Goal: Information Seeking & Learning: Learn about a topic

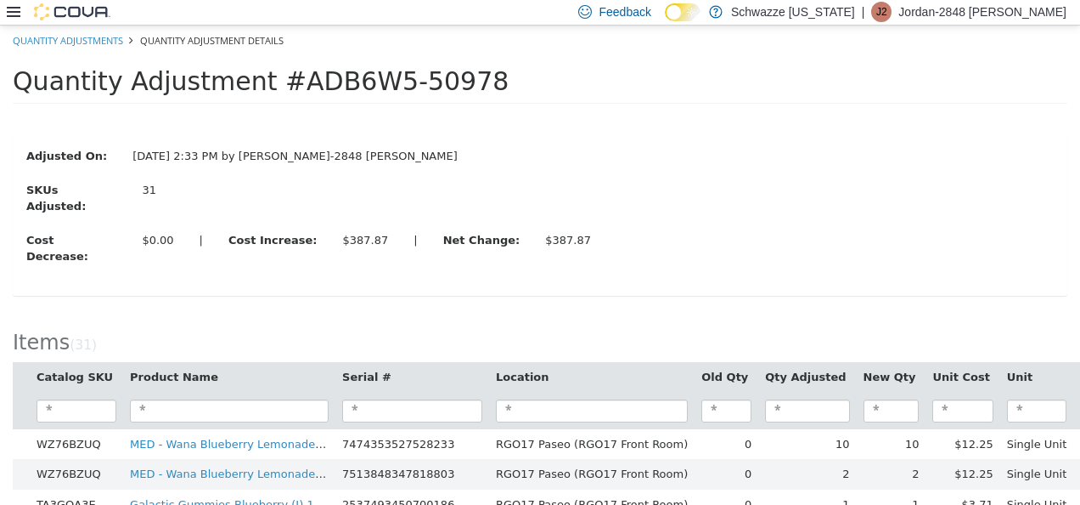
click at [10, 11] on icon at bounding box center [14, 12] width 14 height 14
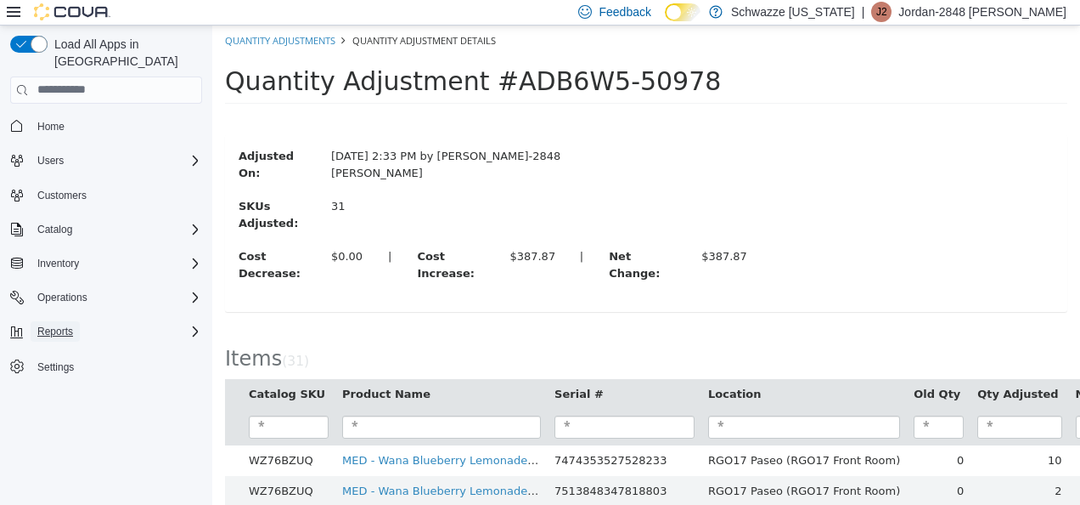
click at [59, 321] on span "Reports" at bounding box center [55, 331] width 36 height 20
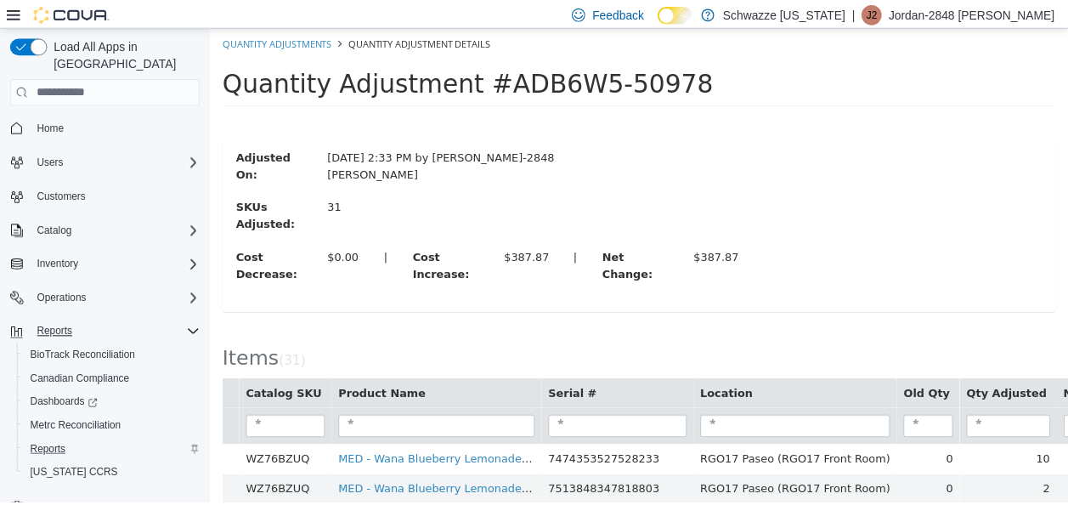
scroll to position [8, 0]
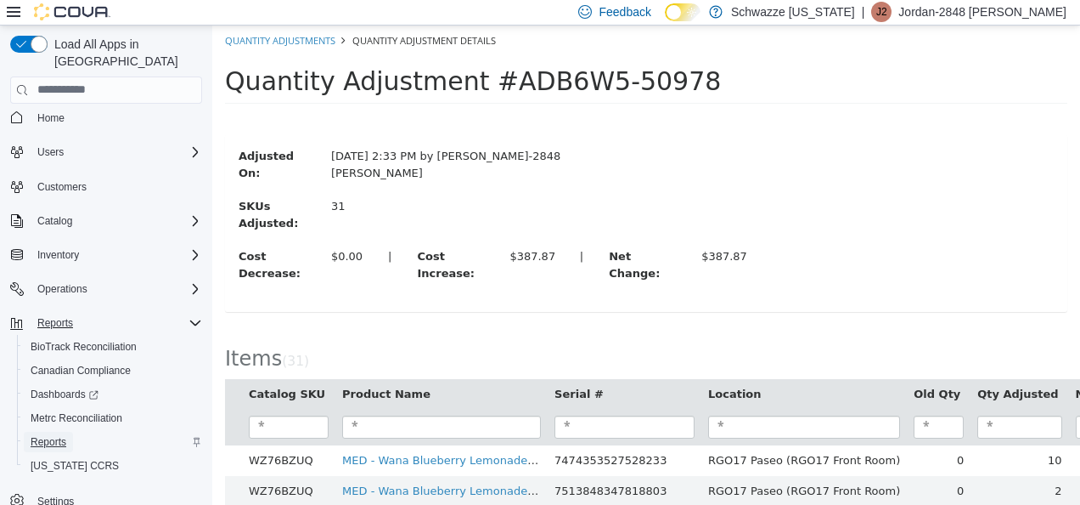
click at [61, 435] on span "Reports" at bounding box center [49, 442] width 36 height 14
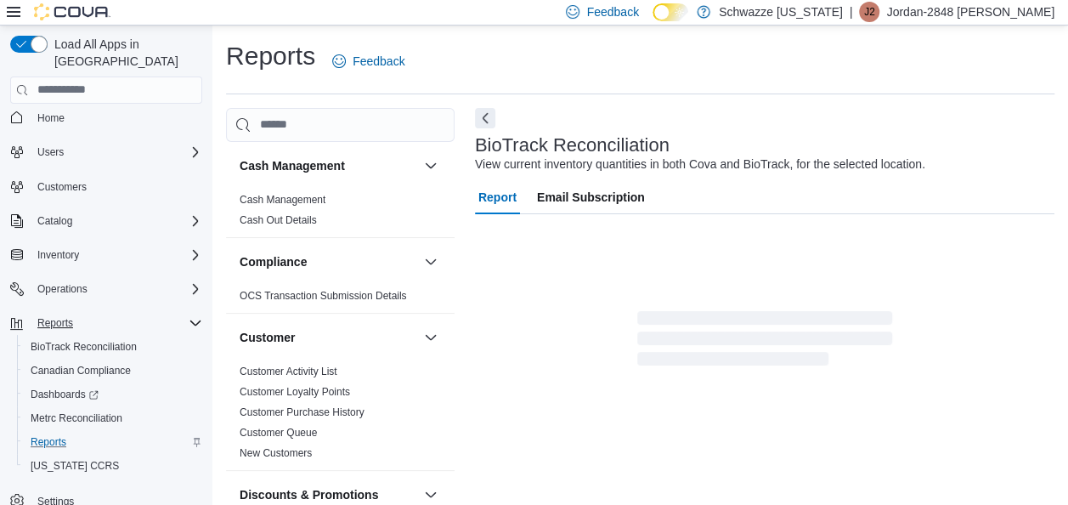
click at [8, 12] on icon at bounding box center [14, 12] width 14 height 10
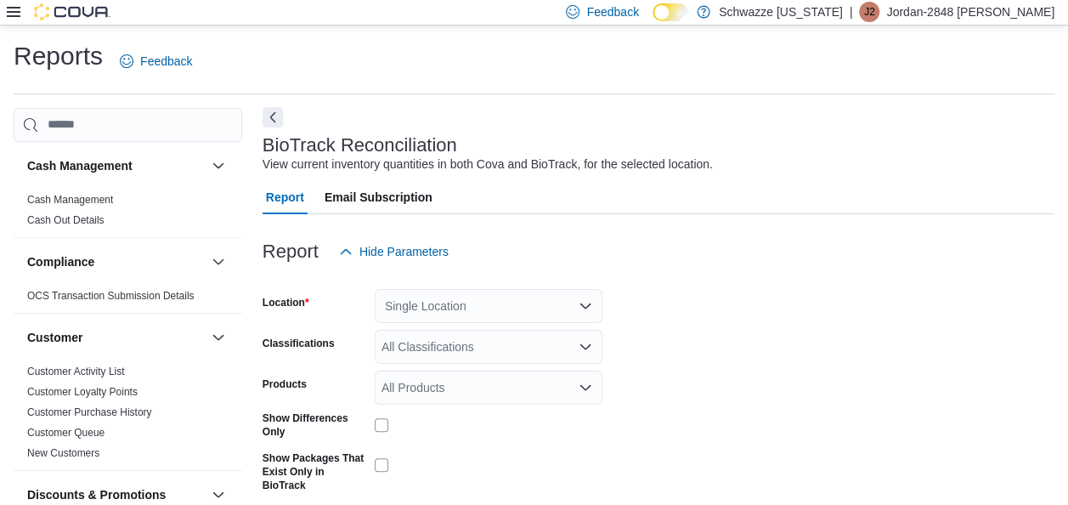
click at [270, 122] on button "Next" at bounding box center [272, 117] width 20 height 20
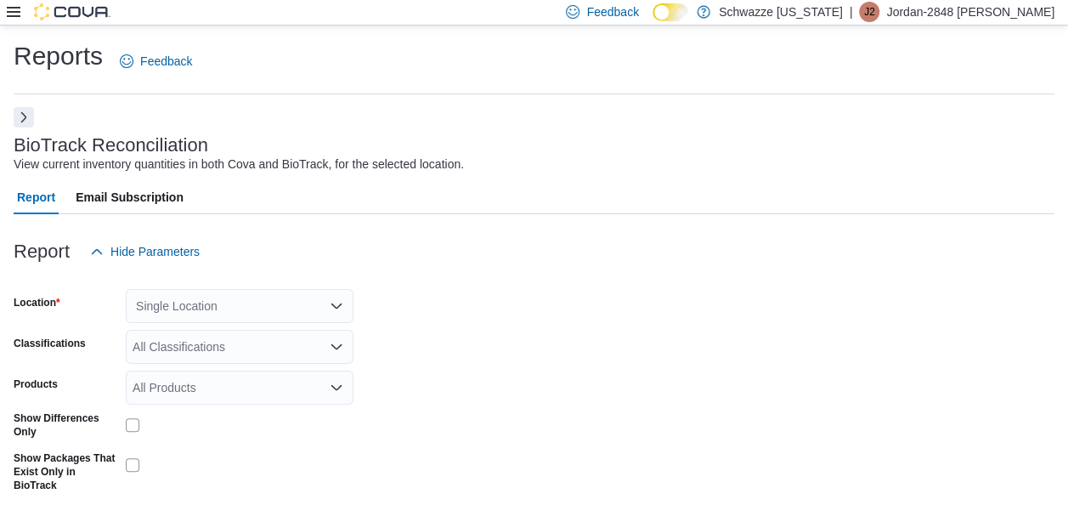
click at [29, 119] on button "Next" at bounding box center [24, 117] width 20 height 20
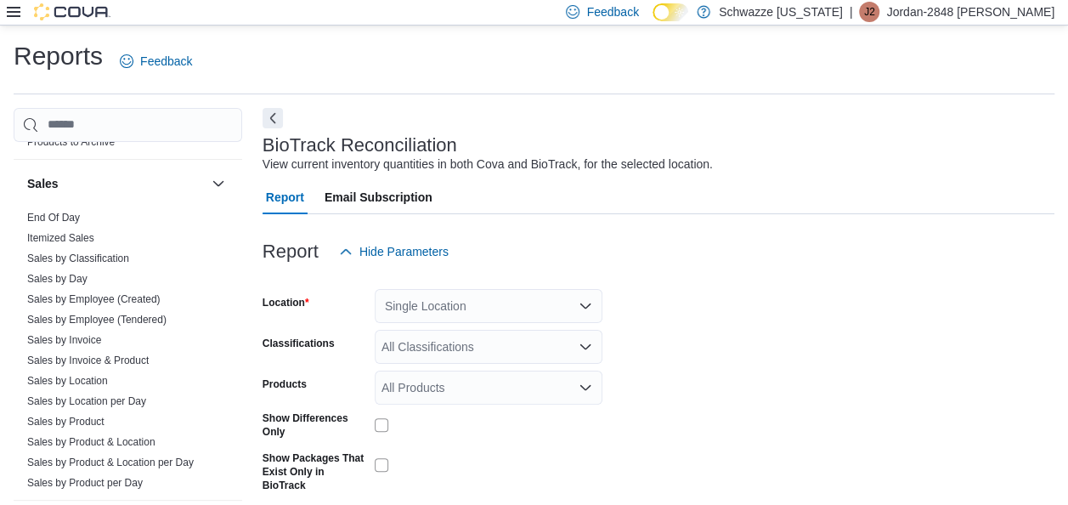
scroll to position [1178, 0]
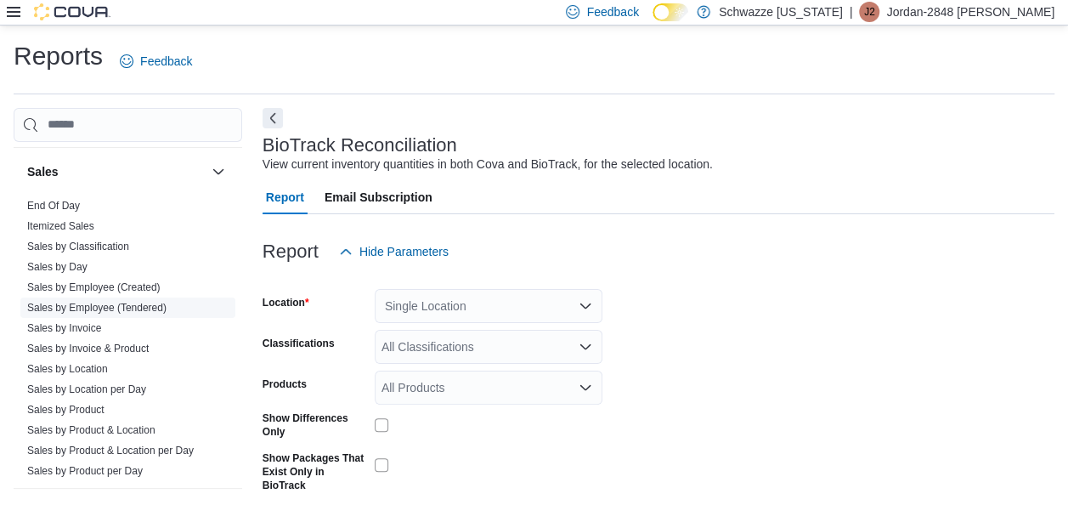
click at [126, 302] on link "Sales by Employee (Tendered)" at bounding box center [96, 308] width 139 height 12
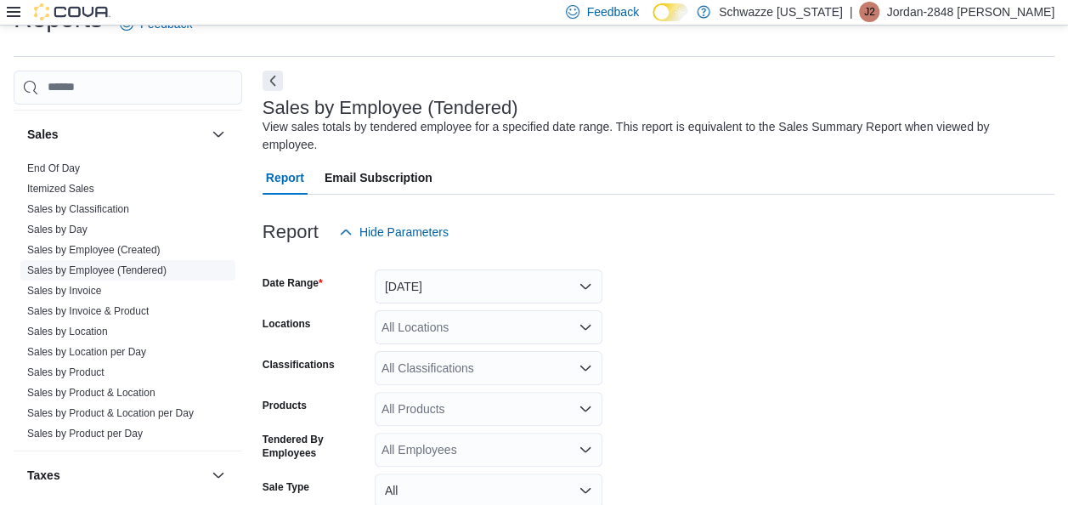
scroll to position [39, 0]
click at [273, 77] on button "Next" at bounding box center [272, 78] width 20 height 20
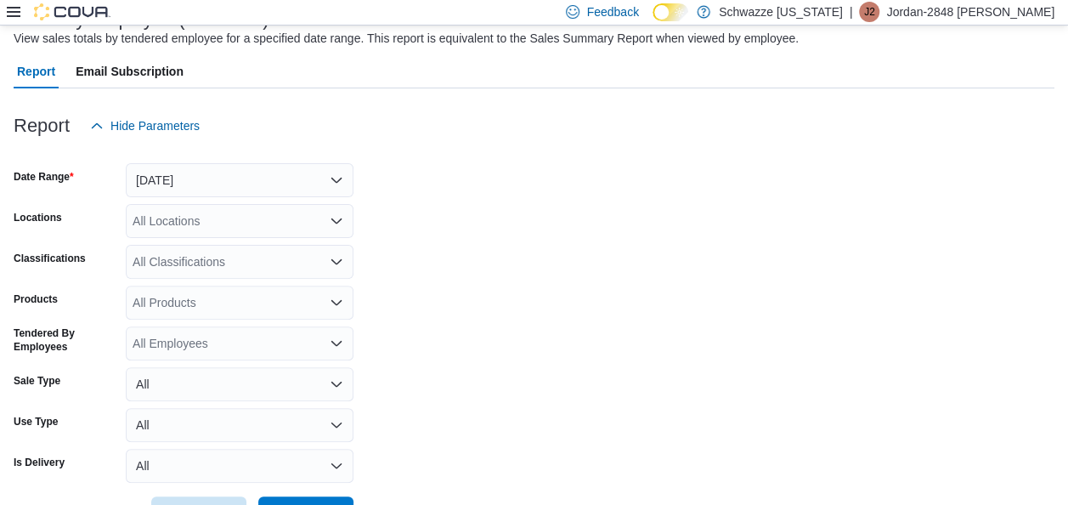
scroll to position [155, 0]
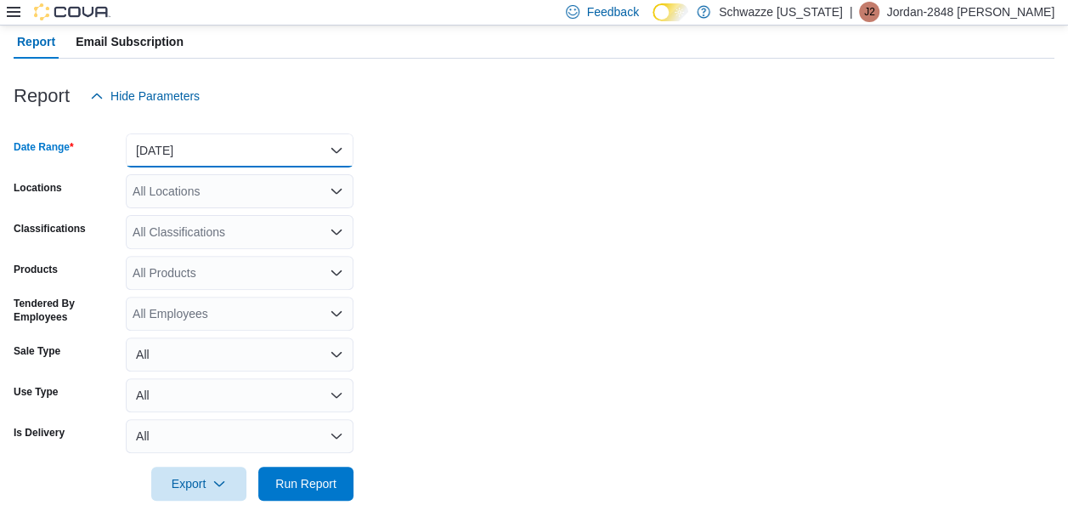
click at [268, 155] on button "Yesterday" at bounding box center [240, 150] width 228 height 34
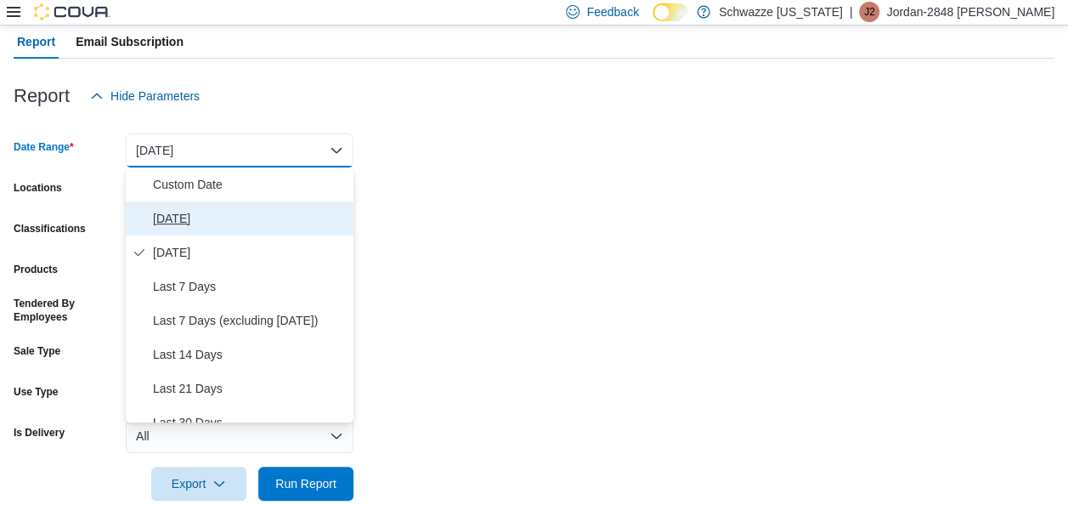
click at [218, 208] on span "Today" at bounding box center [250, 218] width 194 height 20
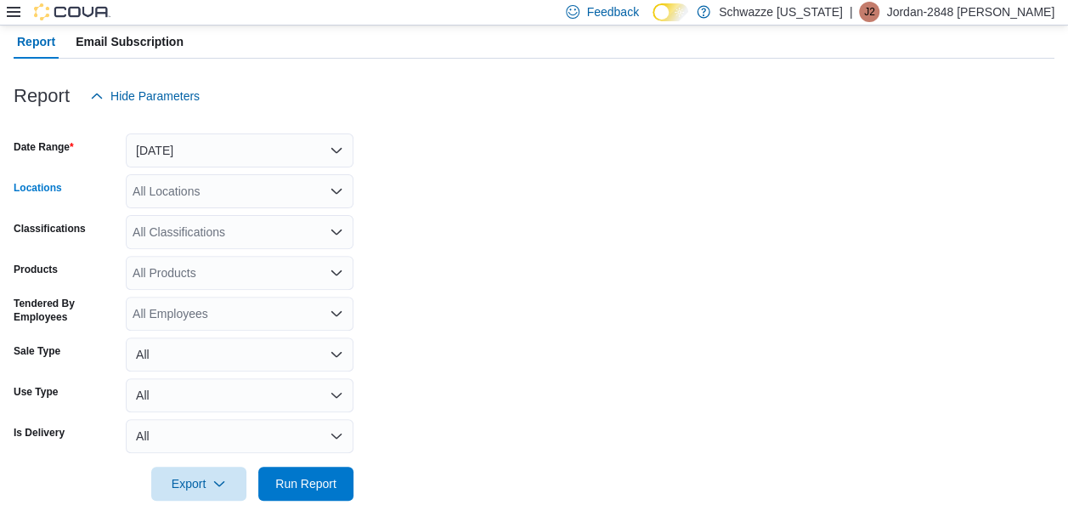
click at [234, 200] on div "All Locations" at bounding box center [240, 191] width 228 height 34
type input "*******"
click at [238, 221] on span "RGO 1 Midtown" at bounding box center [213, 219] width 85 height 17
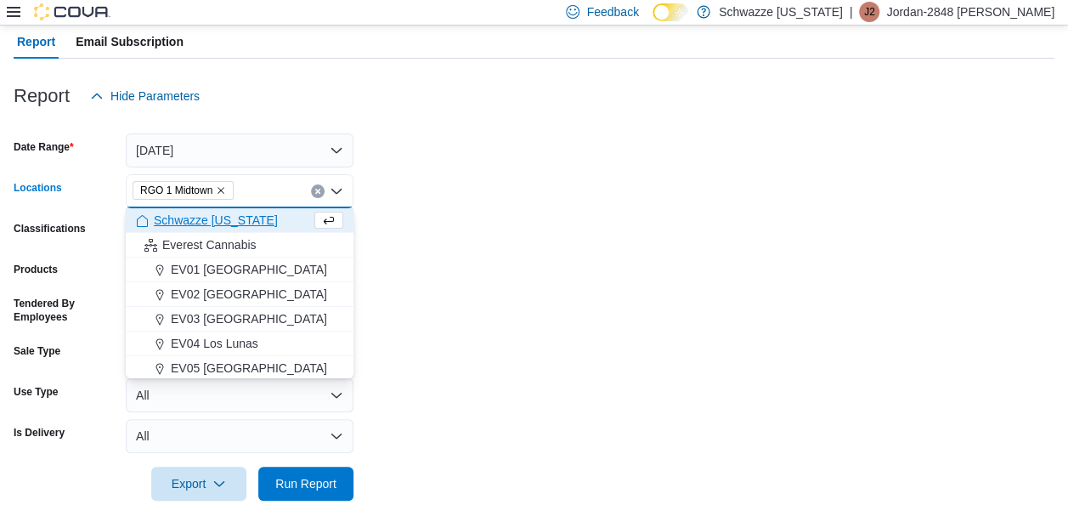
click at [477, 431] on form "Date Range Today Locations RGO 1 Midtown Combo box. Selected. RGO 1 Midtown. Pr…" at bounding box center [534, 306] width 1040 height 387
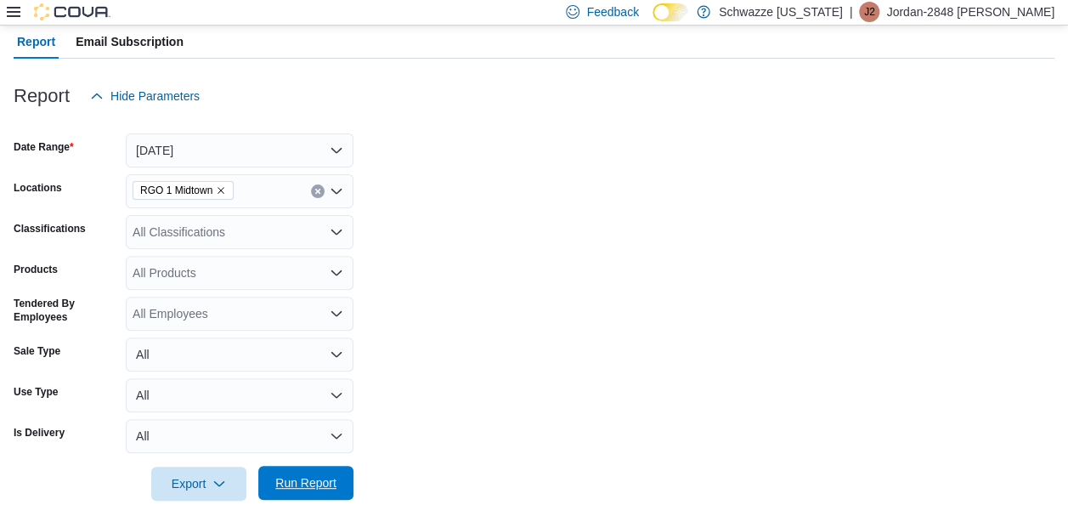
click at [328, 469] on span "Run Report" at bounding box center [305, 482] width 75 height 34
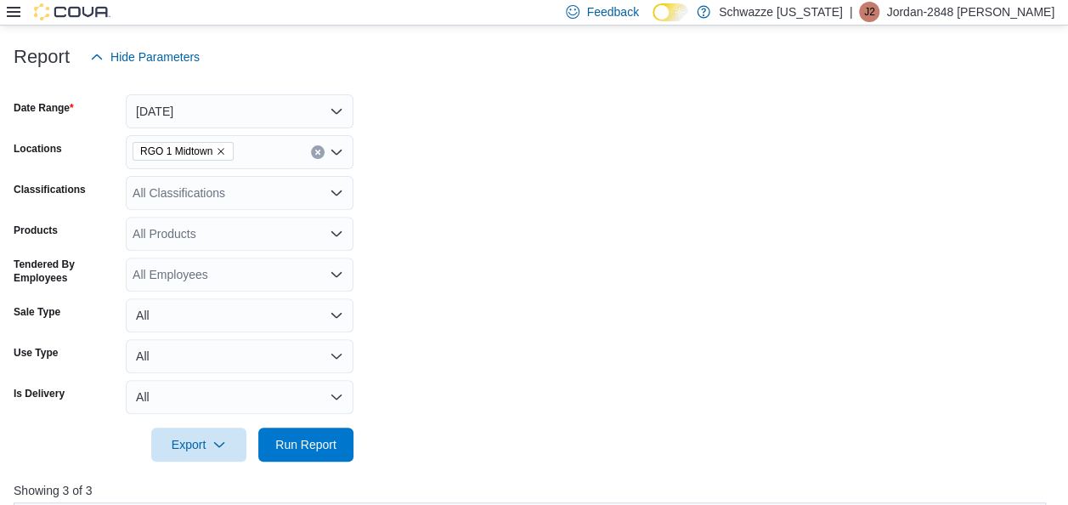
scroll to position [201, 0]
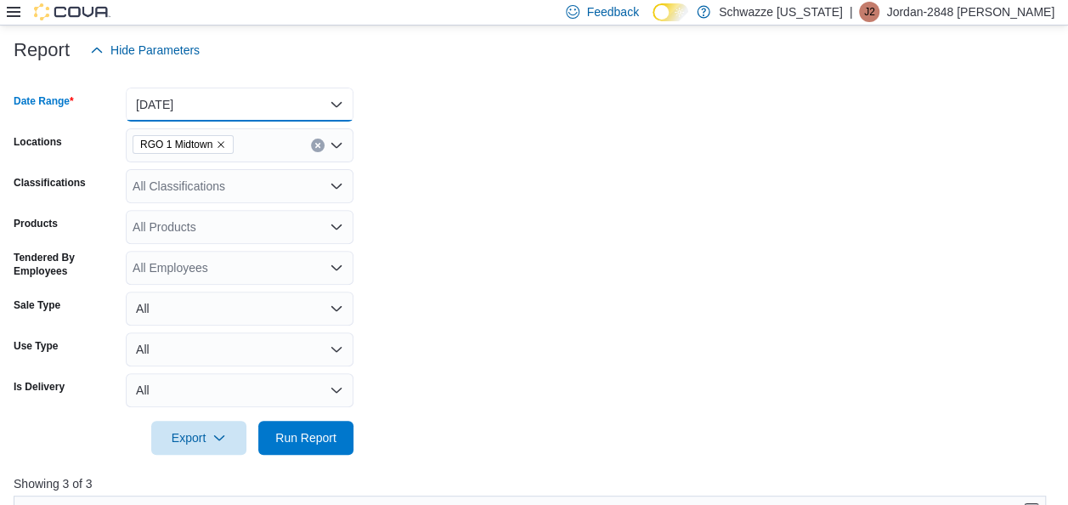
click at [279, 108] on button "Today" at bounding box center [240, 104] width 228 height 34
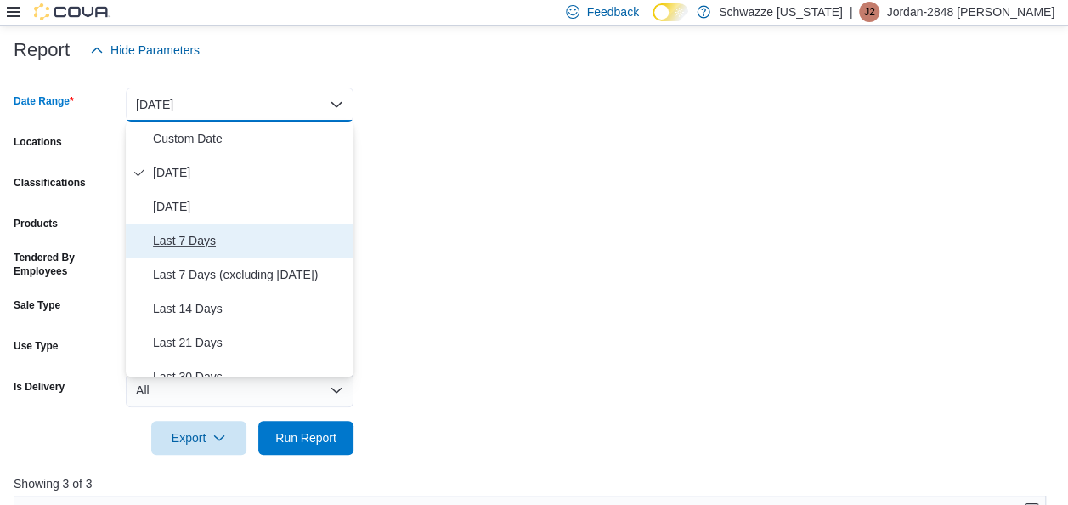
click at [307, 249] on span "Last 7 Days" at bounding box center [250, 240] width 194 height 20
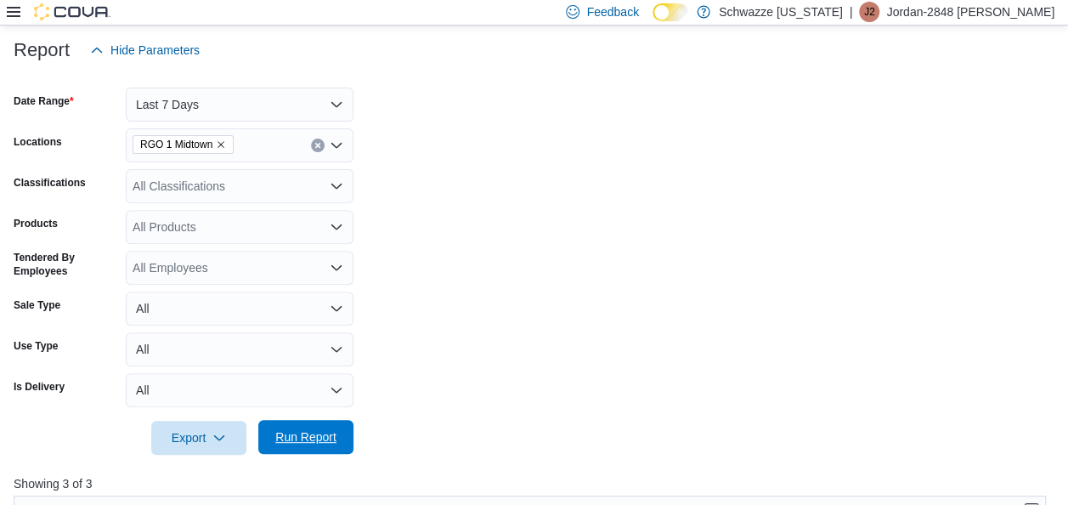
click at [306, 437] on span "Run Report" at bounding box center [305, 436] width 61 height 17
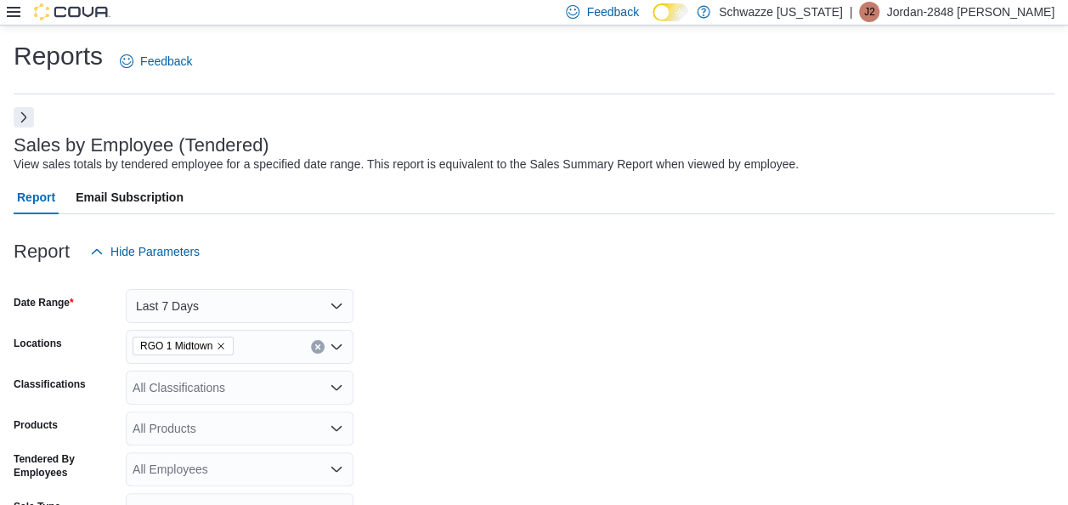
click at [21, 115] on button "Next" at bounding box center [24, 117] width 20 height 20
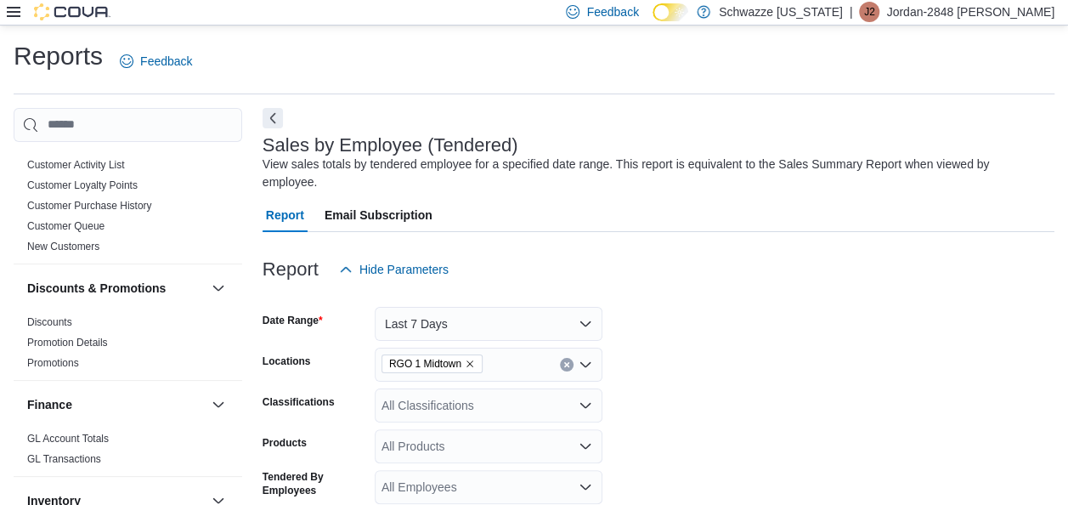
scroll to position [208, 0]
click at [59, 321] on link "Discounts" at bounding box center [49, 320] width 45 height 12
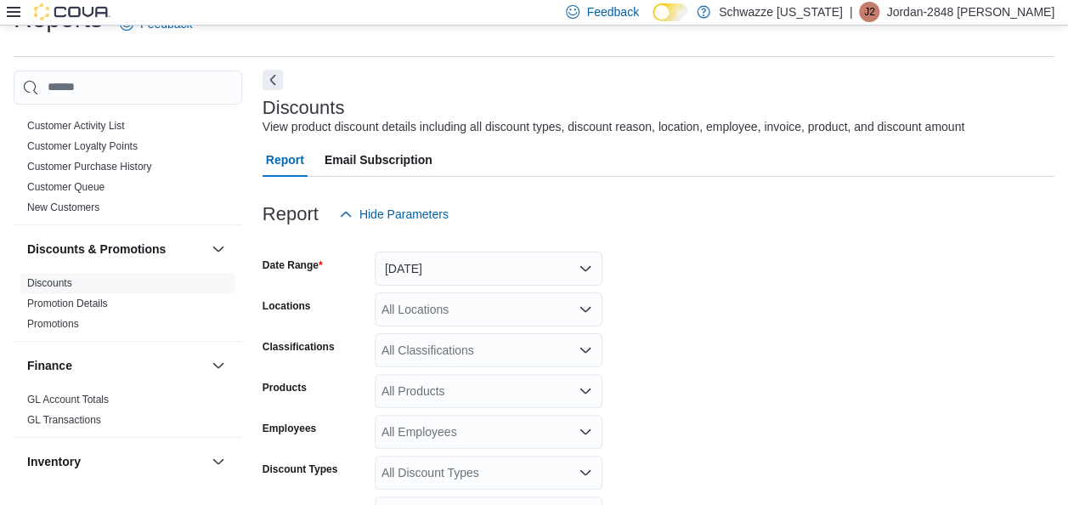
click at [277, 112] on div "Discounts View product discount details including all discount types, discount …" at bounding box center [658, 395] width 792 height 650
click at [272, 73] on button "Next" at bounding box center [272, 78] width 20 height 20
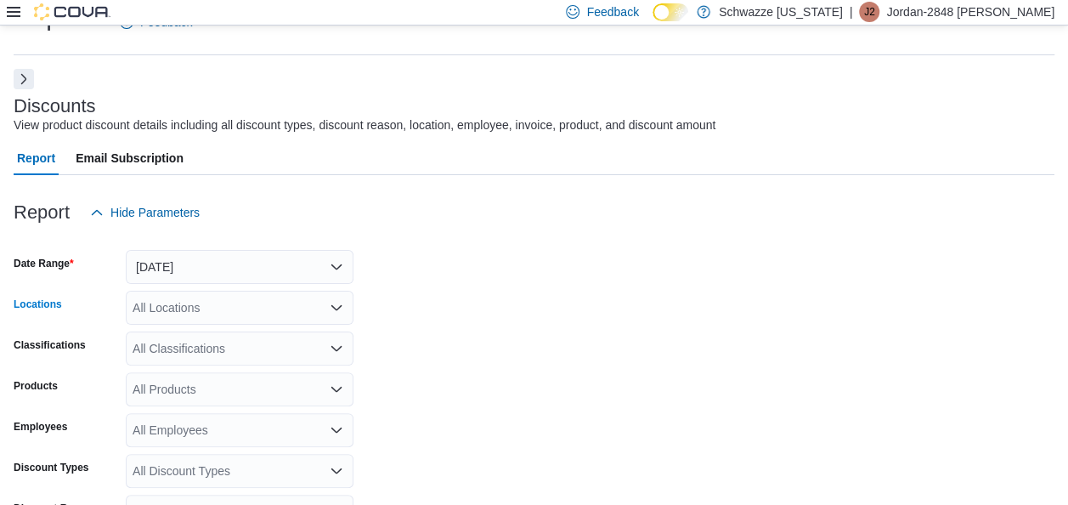
click at [245, 312] on div "All Locations" at bounding box center [240, 307] width 228 height 34
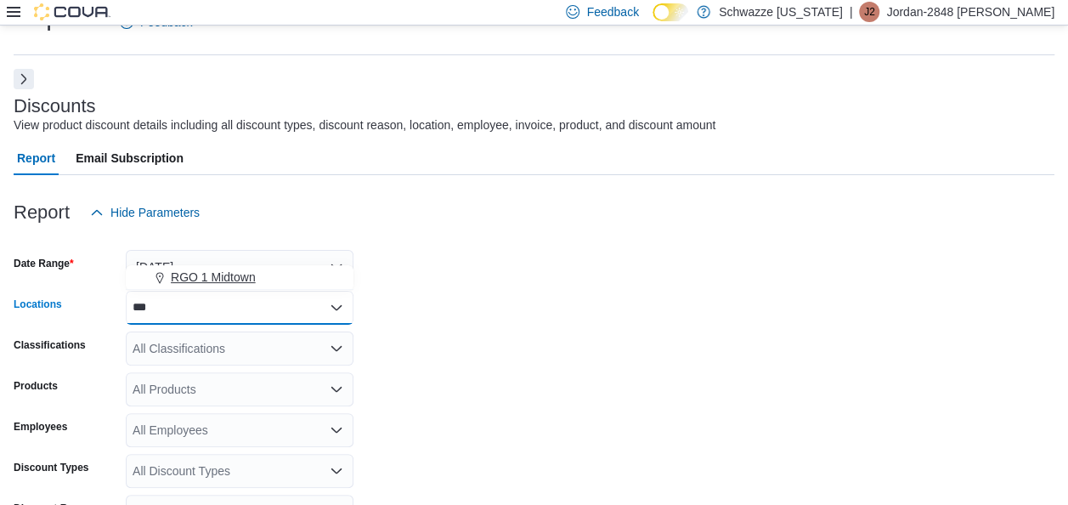
type input "***"
click at [243, 280] on span "RGO 1 Midtown" at bounding box center [213, 276] width 85 height 17
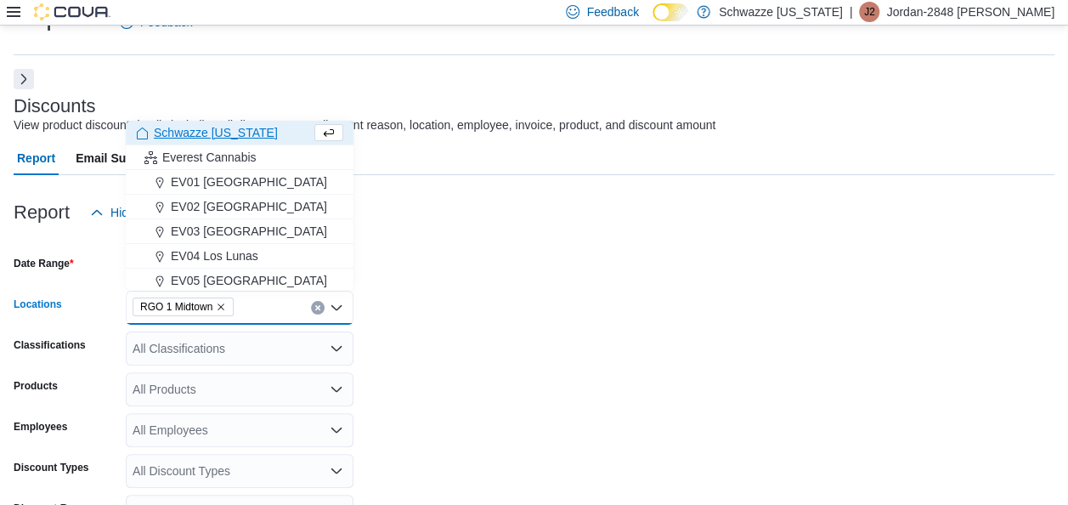
drag, startPoint x: 241, startPoint y: 263, endPoint x: 447, endPoint y: 322, distance: 213.7
click at [447, 322] on body "Feedback Dark Mode Schwazze New Mexico | J2 Jordan-2848 Garcia Reports Feedback…" at bounding box center [534, 346] width 1068 height 771
click at [447, 322] on form "Date Range Yesterday Locations RGO 1 Midtown Combo box. Selected. RGO 1 Midtown…" at bounding box center [534, 463] width 1040 height 469
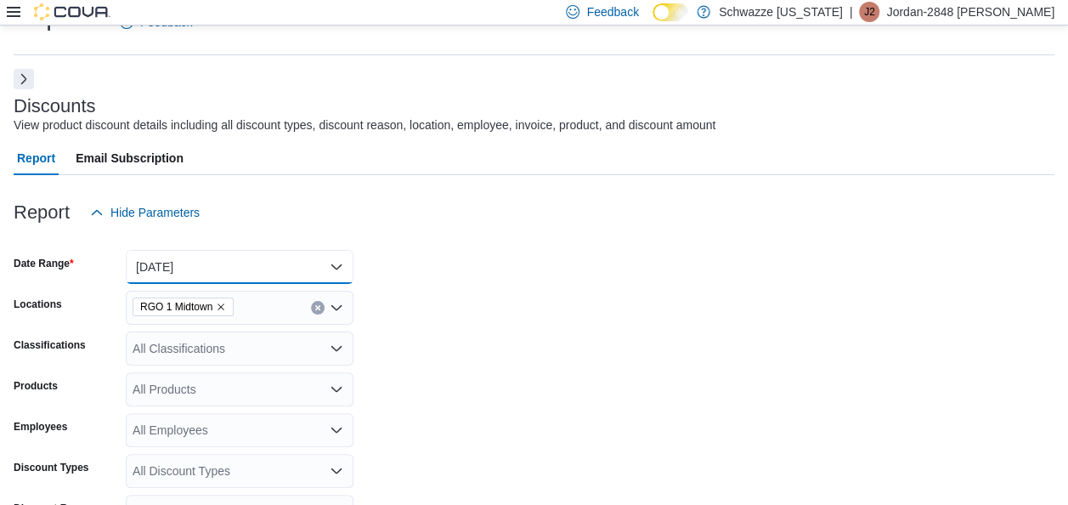
click at [228, 279] on button "Yesterday" at bounding box center [240, 267] width 228 height 34
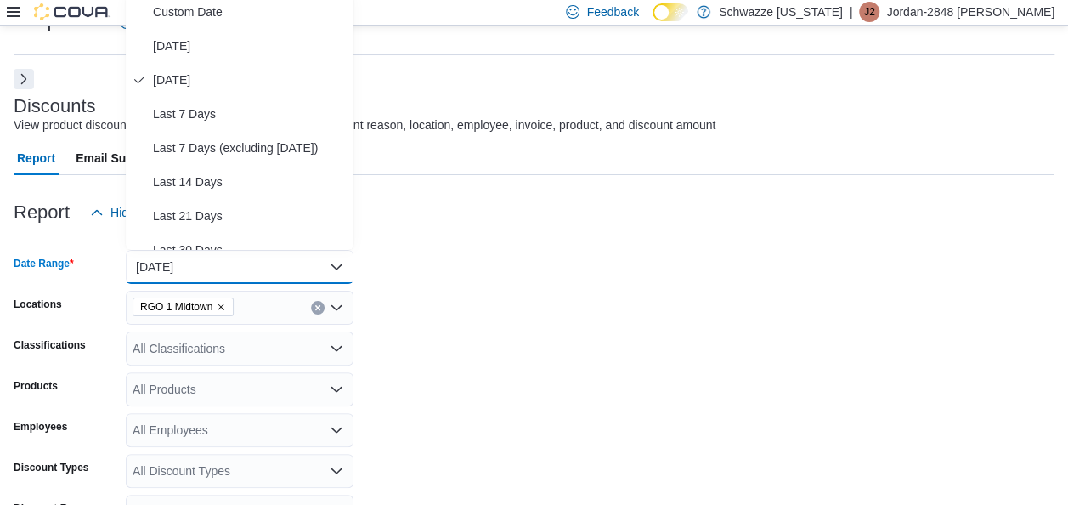
scroll to position [34, 0]
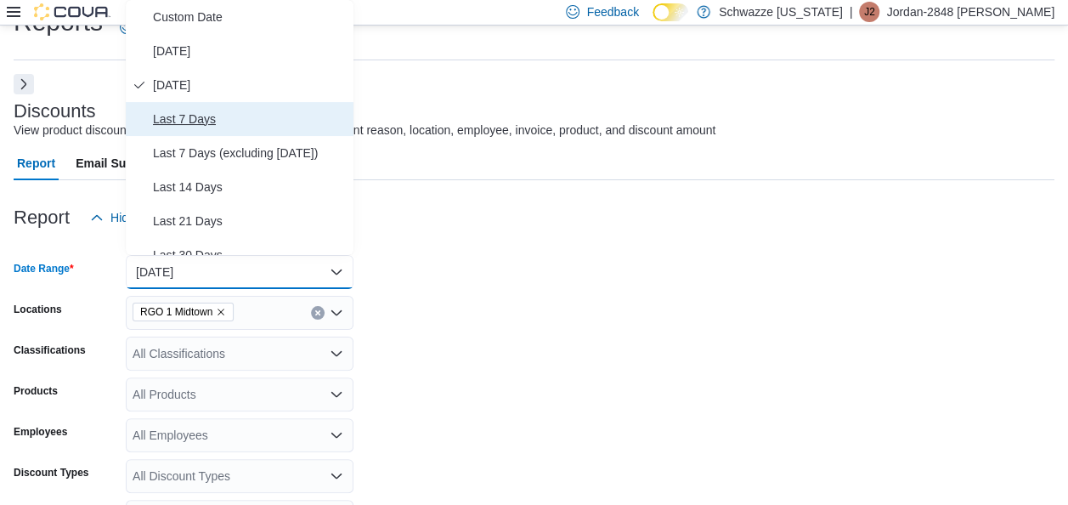
click at [251, 121] on span "Last 7 Days" at bounding box center [250, 119] width 194 height 20
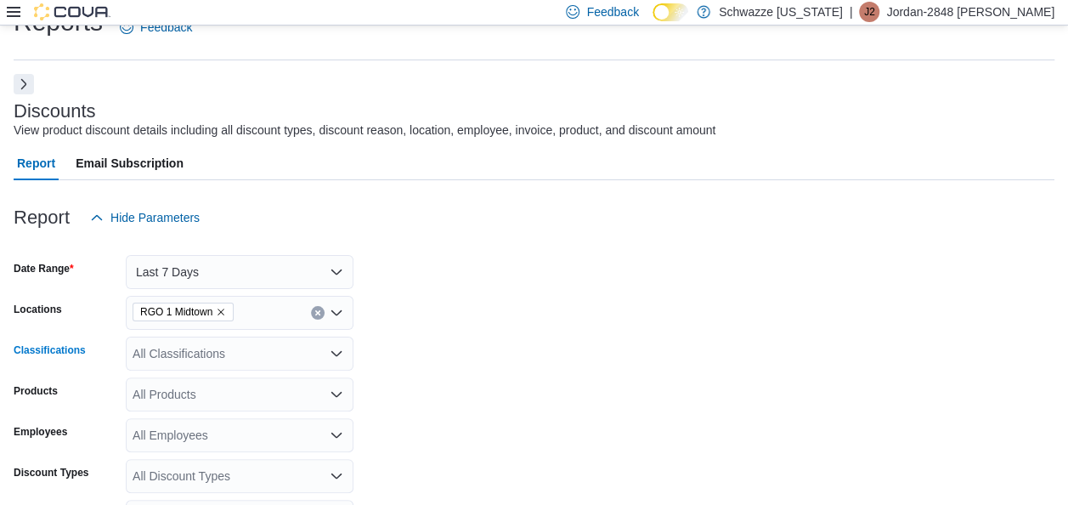
drag, startPoint x: 218, startPoint y: 344, endPoint x: 600, endPoint y: 352, distance: 381.4
click at [600, 352] on form "Date Range Last 7 Days Locations RGO 1 Midtown Classifications All Classificati…" at bounding box center [534, 468] width 1040 height 469
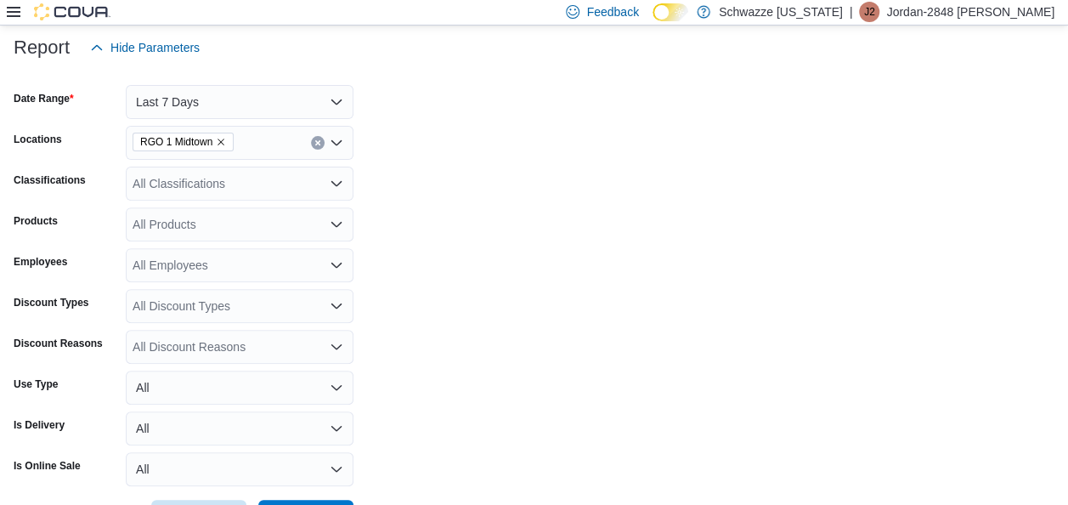
click at [229, 260] on div "All Employees" at bounding box center [240, 265] width 228 height 34
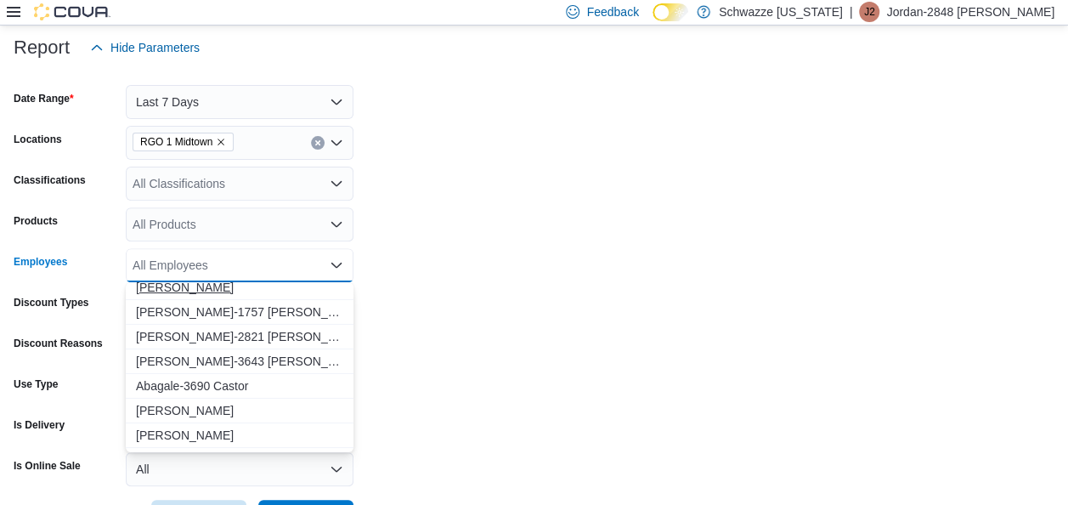
scroll to position [43, 0]
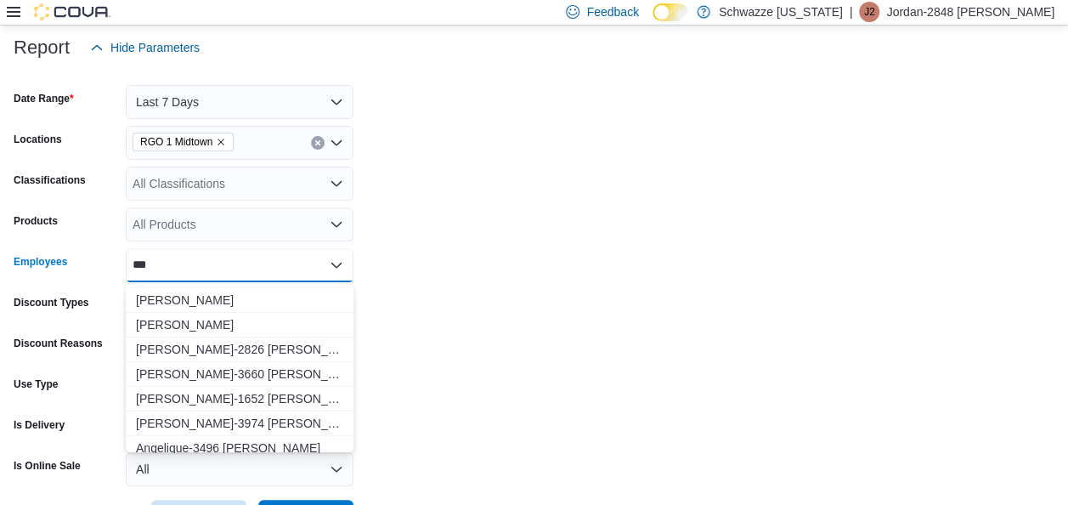
type input "***"
click at [265, 444] on span "Angelique-3496 Garnand" at bounding box center [239, 447] width 207 height 17
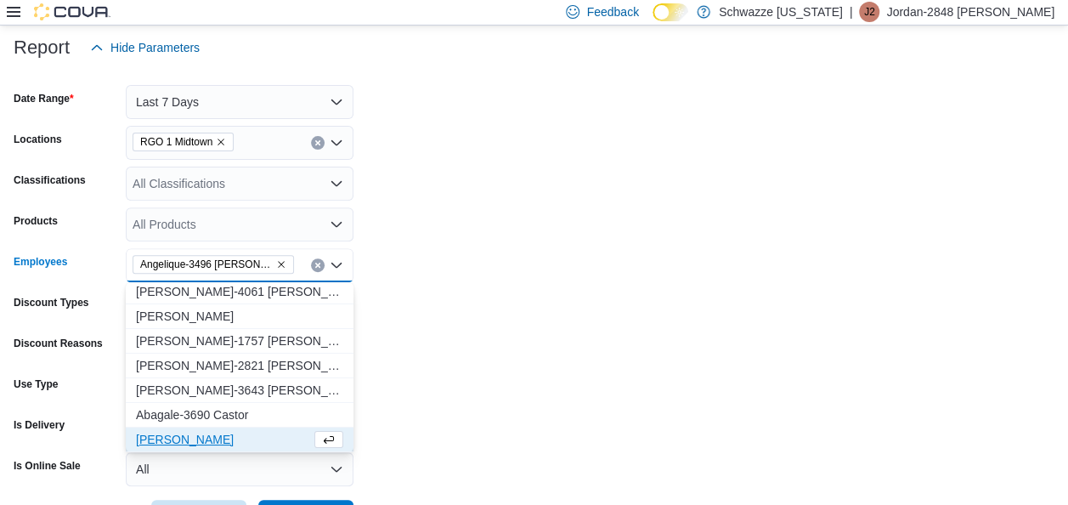
click at [414, 375] on form "Date Range Last 7 Days Locations RGO 1 Midtown Classifications All Classificati…" at bounding box center [534, 299] width 1040 height 469
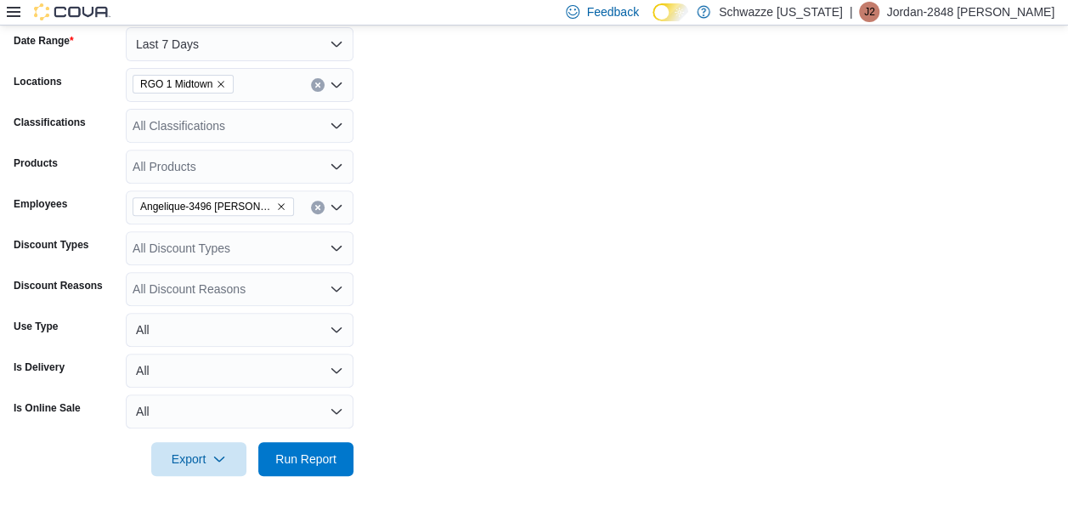
scroll to position [265, 0]
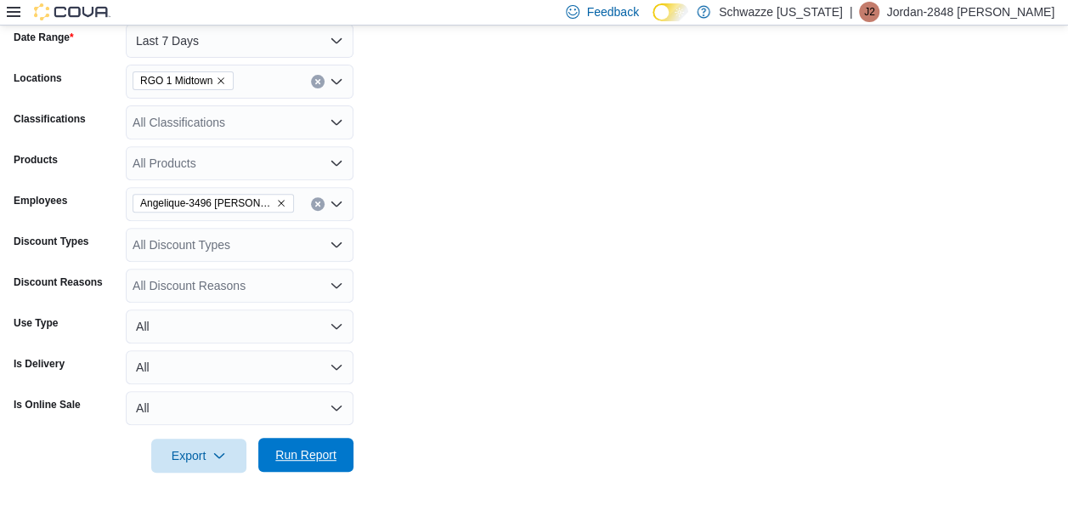
click at [296, 448] on span "Run Report" at bounding box center [305, 454] width 61 height 17
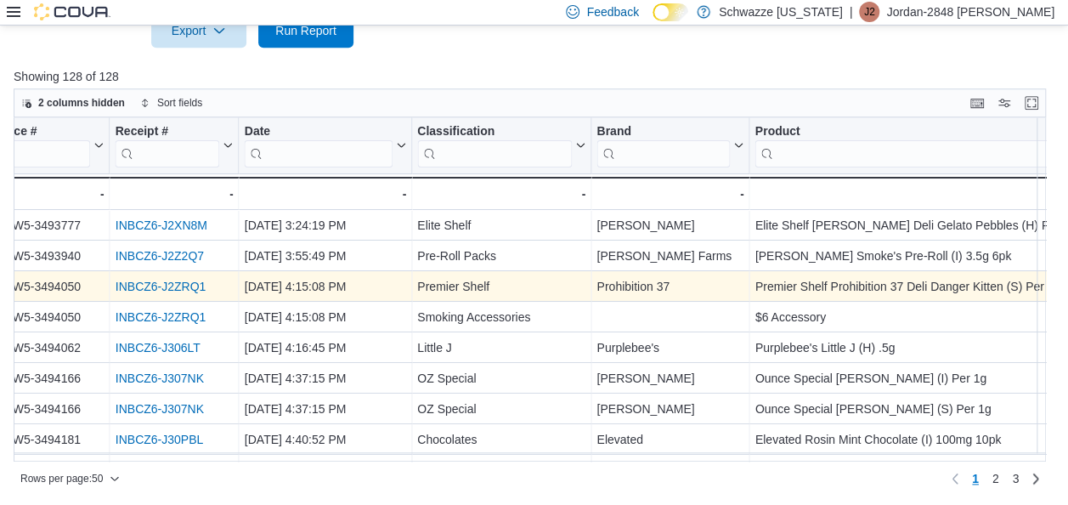
scroll to position [0, 1110]
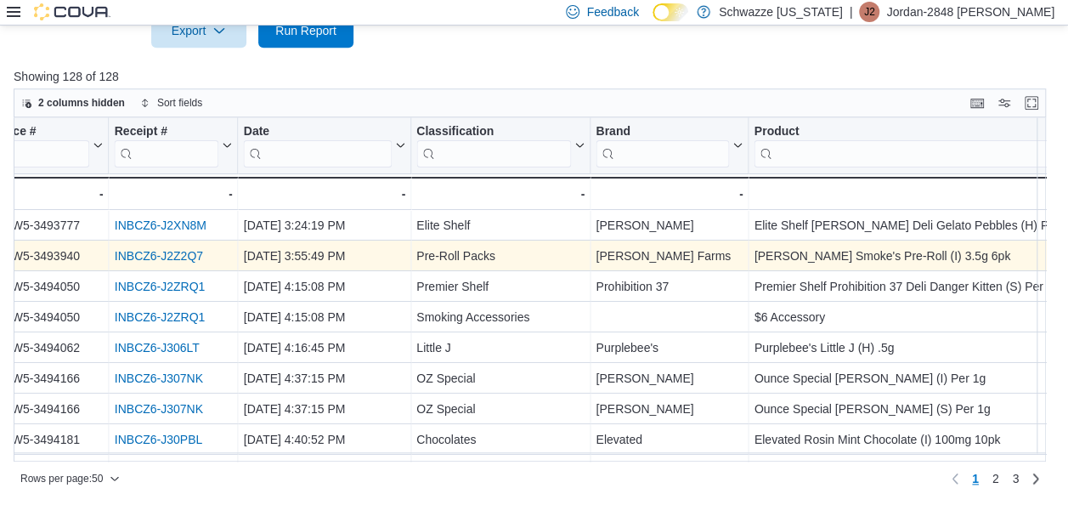
click at [183, 258] on link "INBCZ6-J2Z2Q7" at bounding box center [158, 256] width 88 height 14
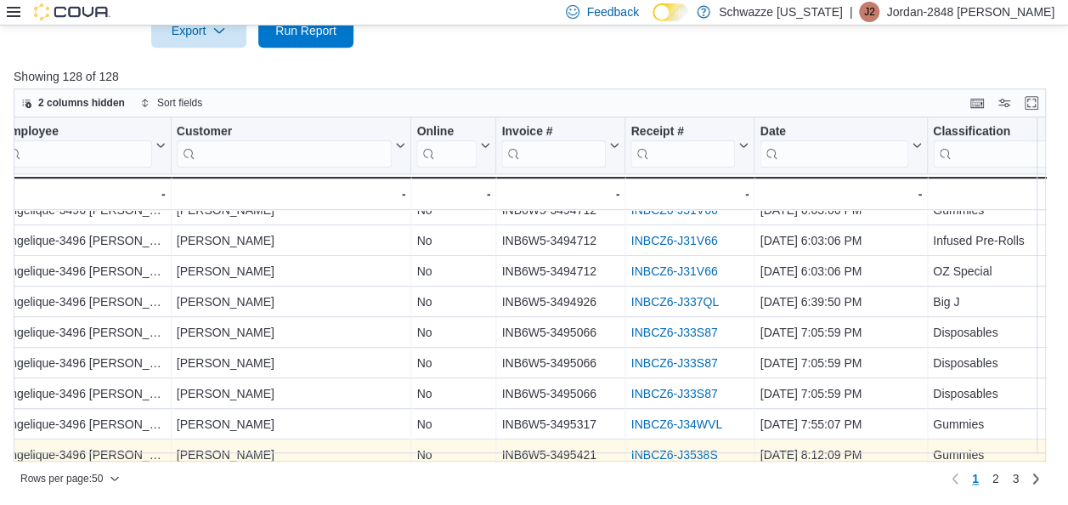
scroll to position [567, 594]
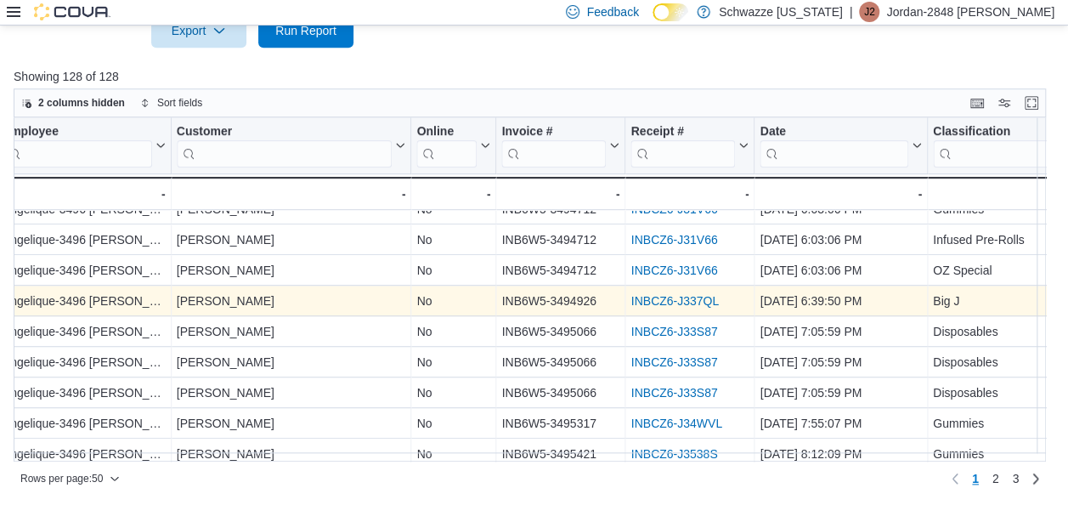
click at [674, 300] on link "INBCZ6-J337QL" at bounding box center [673, 301] width 87 height 14
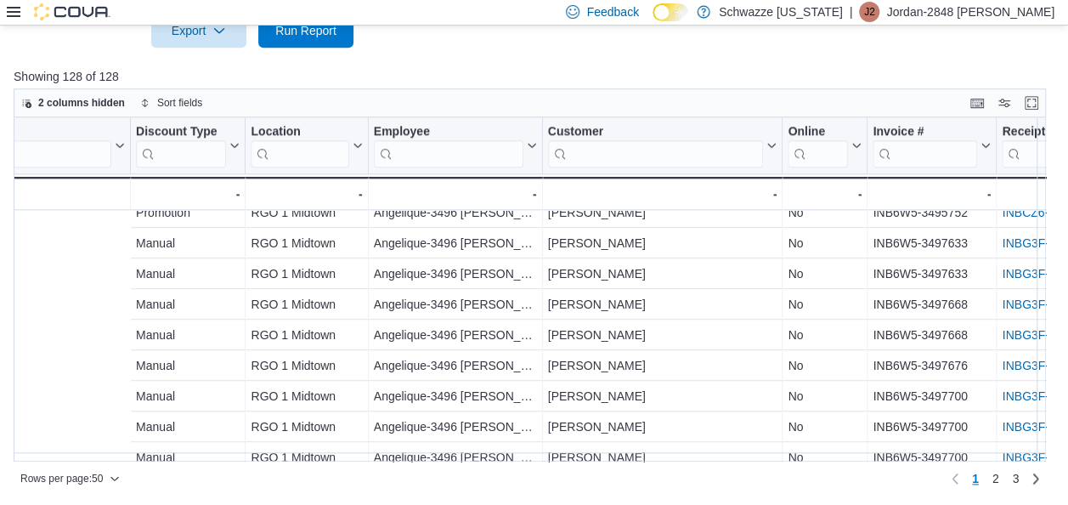
scroll to position [1052, 507]
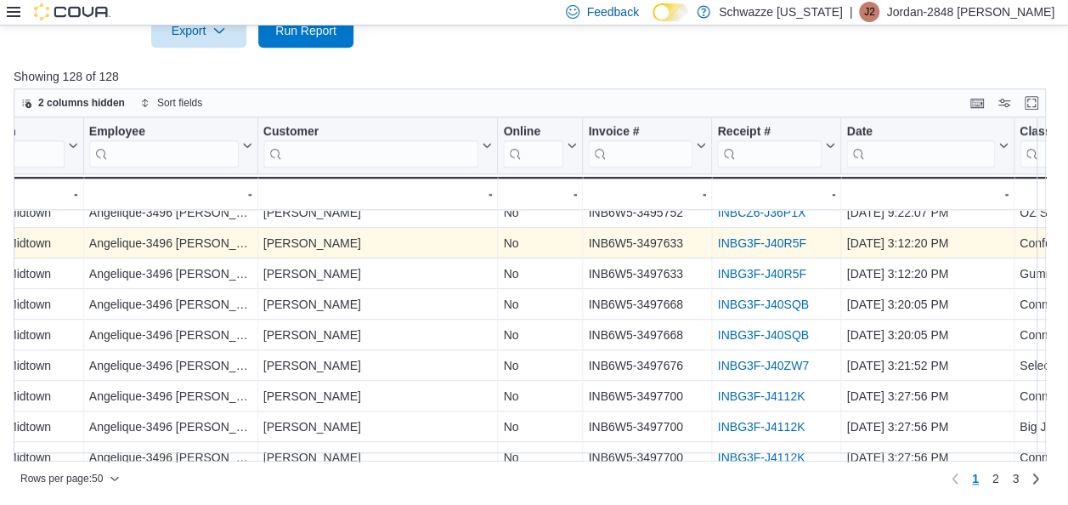
click at [793, 236] on link "INBG3F-J40R5F" at bounding box center [761, 243] width 88 height 14
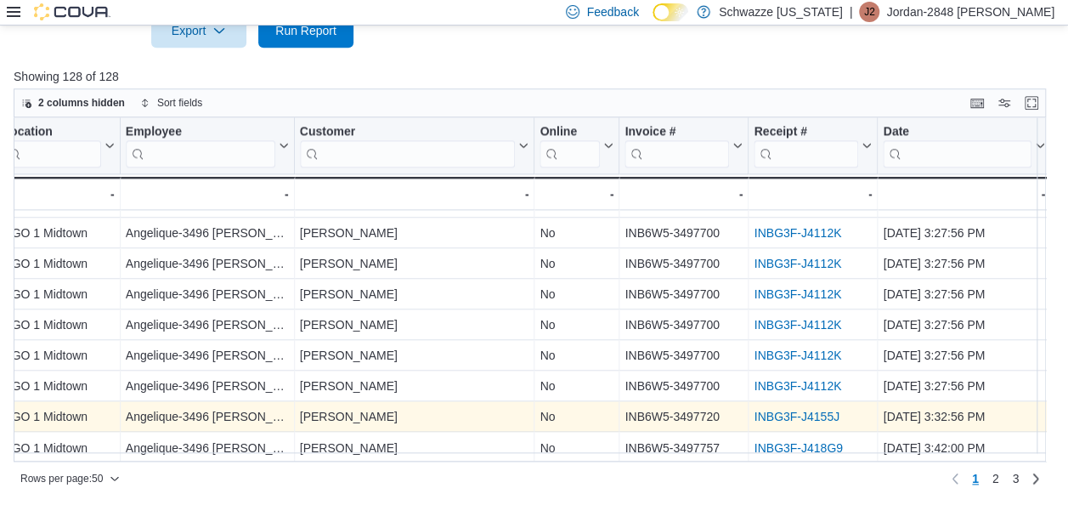
scroll to position [1285, 471]
click at [750, 408] on div "INBG3F-J4155J - Receipt # URL, column 8, row 49" at bounding box center [811, 416] width 129 height 31
click at [773, 409] on link "INBG3F-J4155J" at bounding box center [795, 416] width 85 height 14
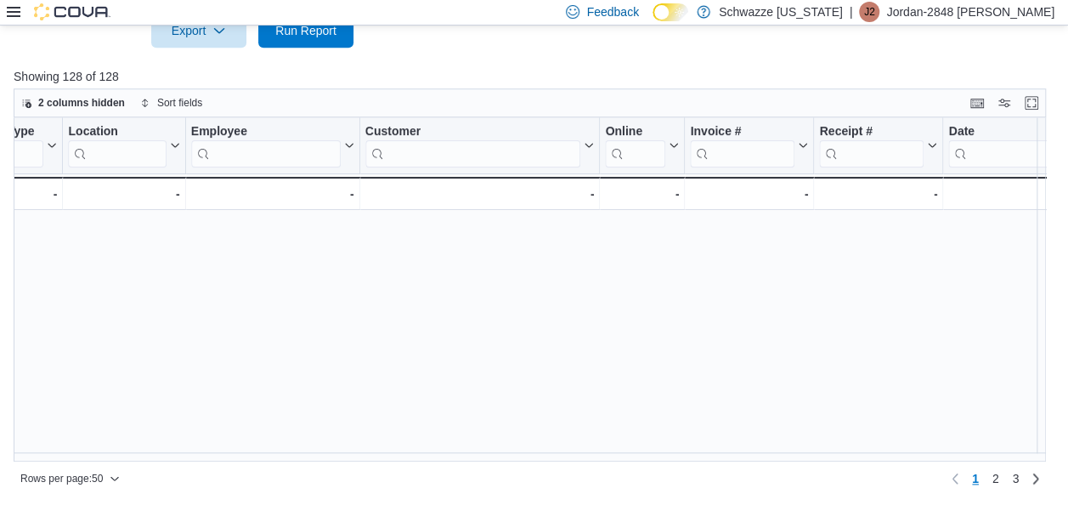
scroll to position [1285, 405]
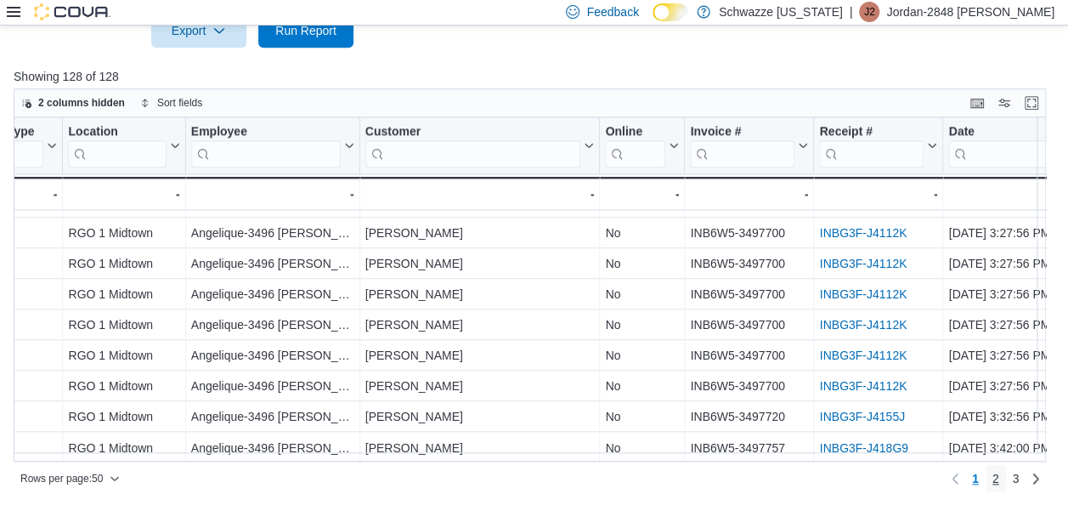
click at [999, 479] on span "2" at bounding box center [995, 478] width 7 height 17
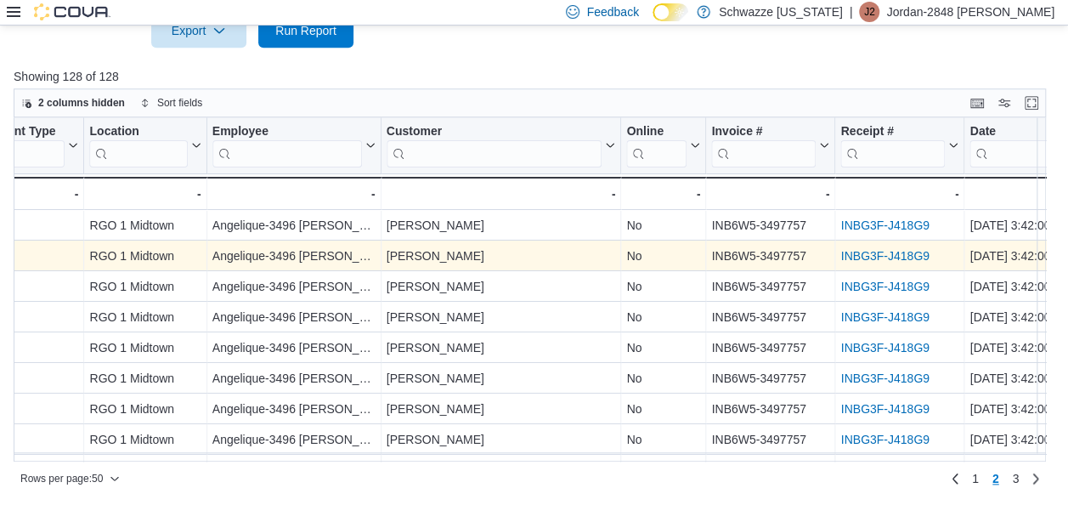
scroll to position [0, 385]
click at [865, 240] on div "INBG3F-J418G9 - Receipt # URL, column 8, row 52" at bounding box center [898, 255] width 129 height 31
click at [865, 250] on link "INBG3F-J418G9" at bounding box center [883, 256] width 88 height 14
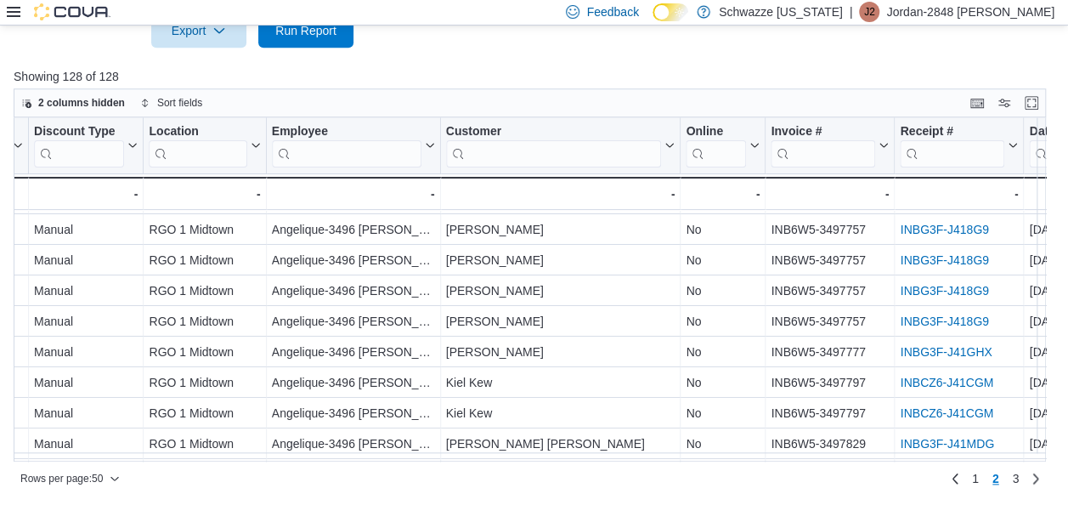
scroll to position [149, 325]
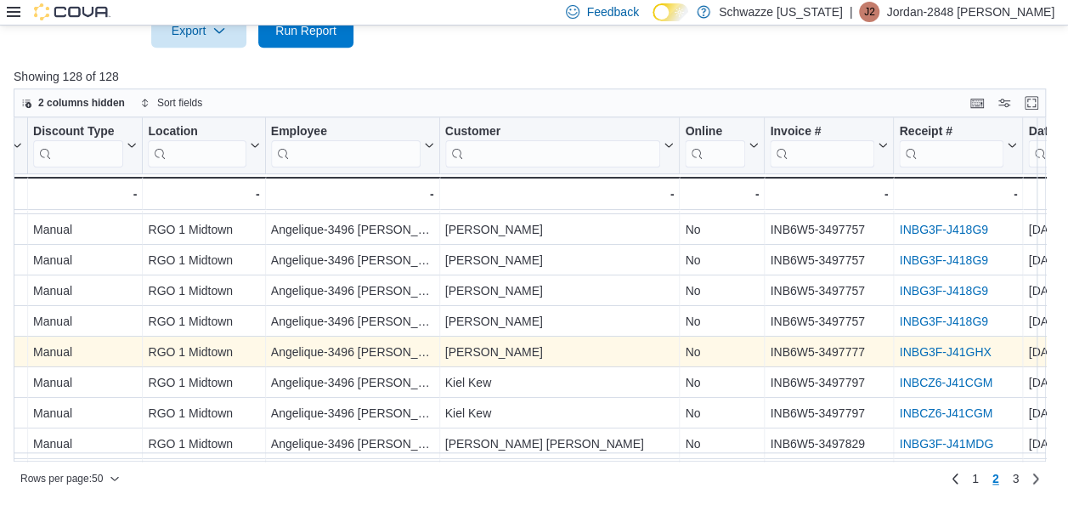
click at [958, 348] on link "INBG3F-J41GHX" at bounding box center [945, 352] width 92 height 14
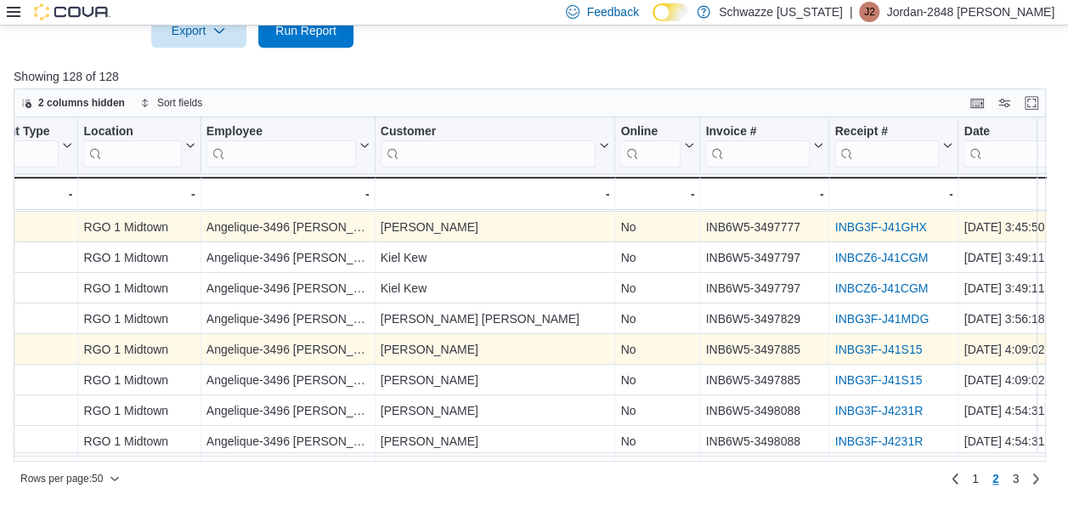
scroll to position [273, 394]
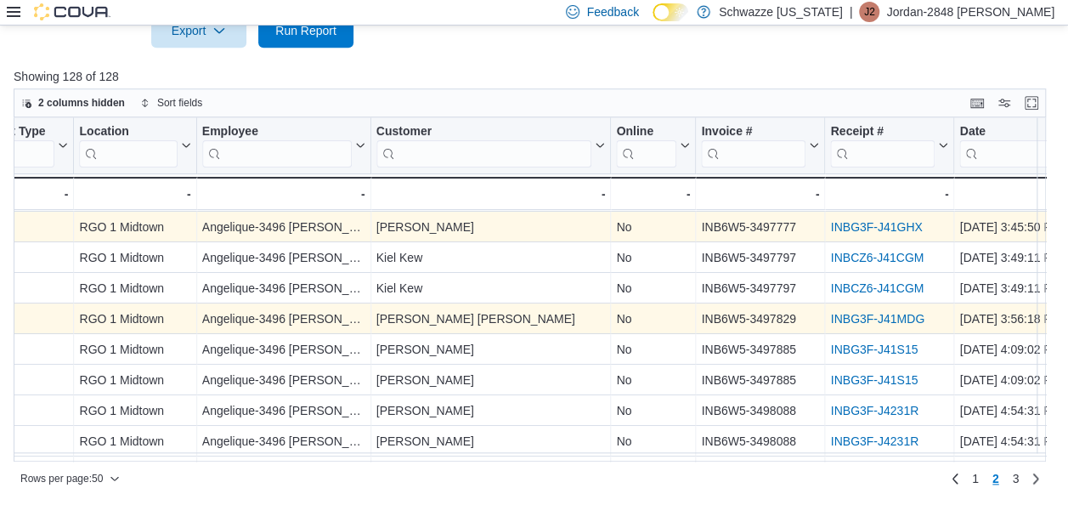
click at [867, 317] on link "INBG3F-J41MDG" at bounding box center [876, 319] width 93 height 14
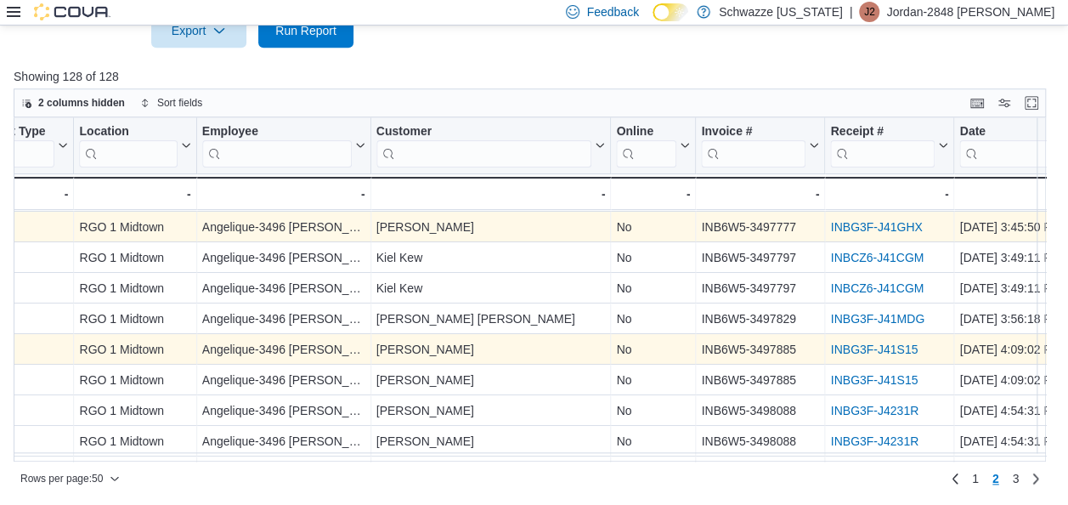
click at [847, 347] on link "INBG3F-J41S15" at bounding box center [873, 349] width 87 height 14
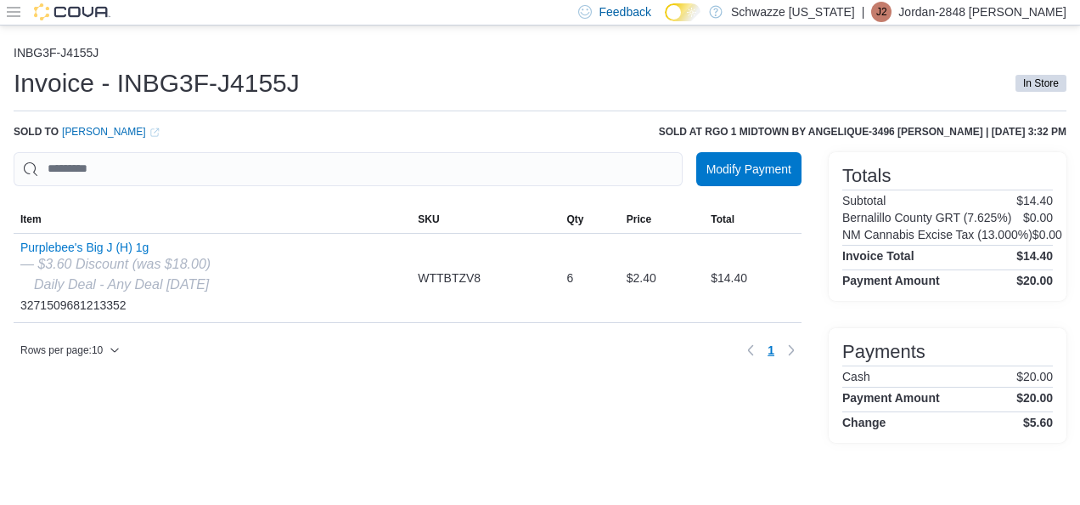
drag, startPoint x: 471, startPoint y: 115, endPoint x: 483, endPoint y: 126, distance: 16.9
click at [483, 126] on div "INBG3F-J4155J Invoice - INBG3F-J4155J In Store Sold to Deborah Atencio (opens i…" at bounding box center [540, 244] width 1053 height 397
